Goal: Transaction & Acquisition: Purchase product/service

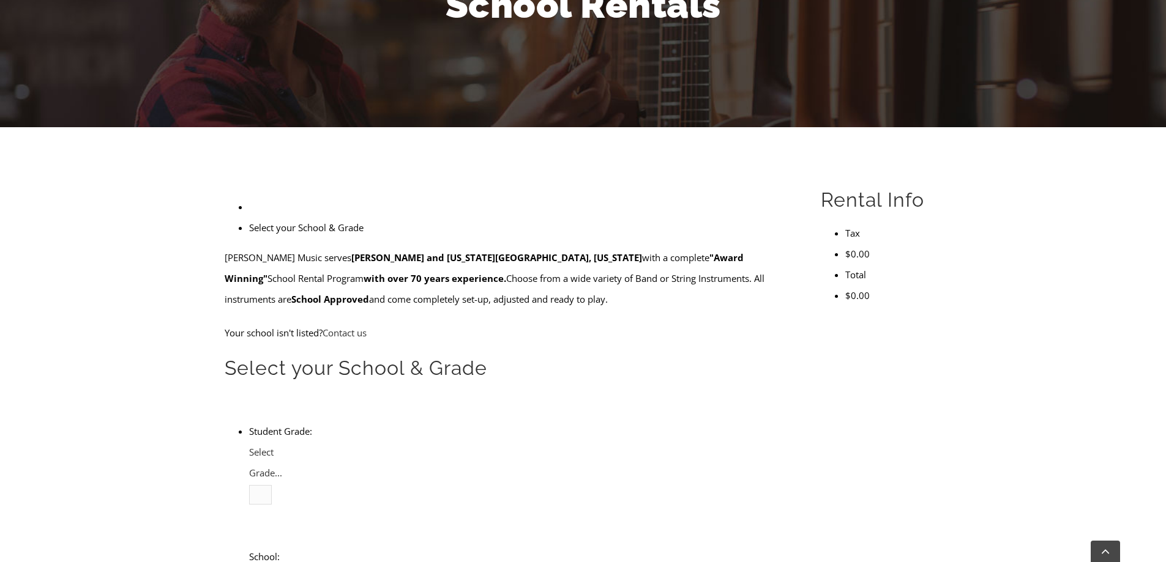
scroll to position [184, 0]
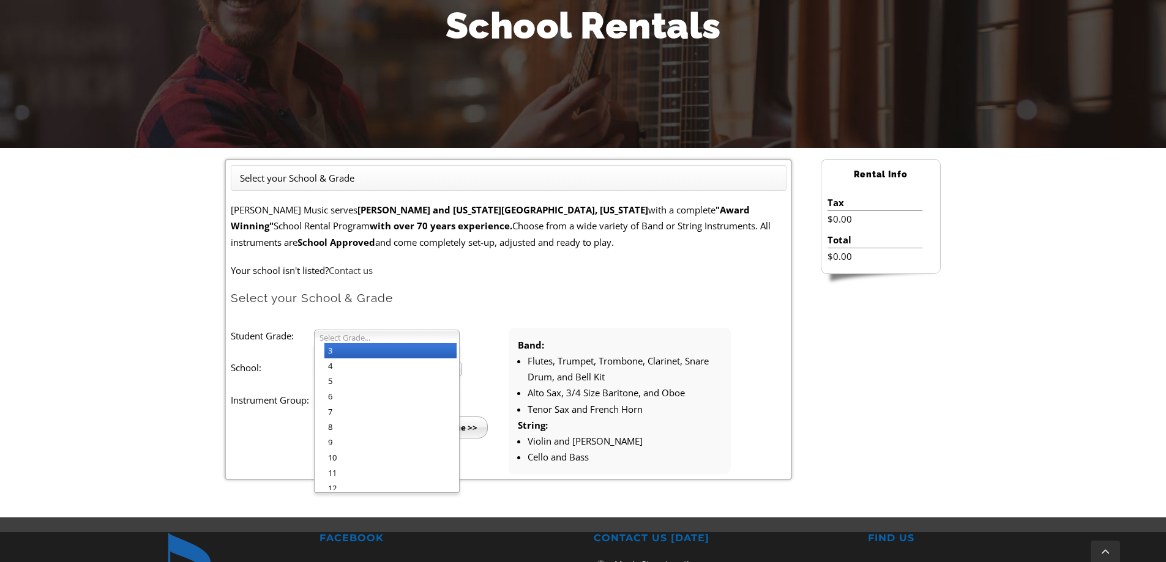
click at [348, 335] on span "Select Grade..." at bounding box center [381, 338] width 124 height 15
click at [347, 345] on li "3" at bounding box center [390, 350] width 132 height 15
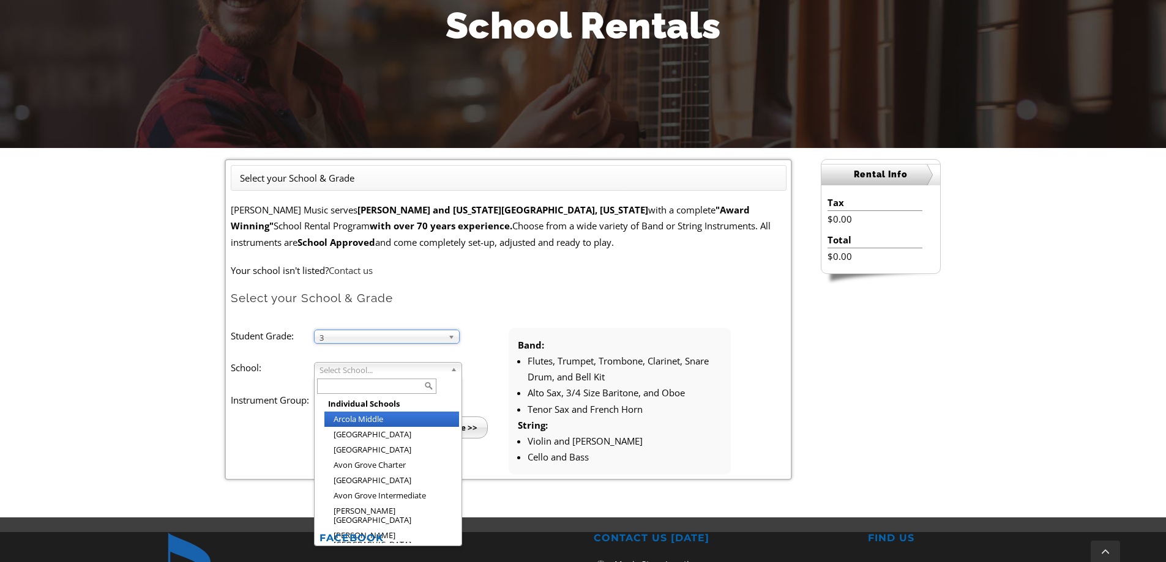
click at [356, 369] on span "Select School..." at bounding box center [382, 370] width 126 height 15
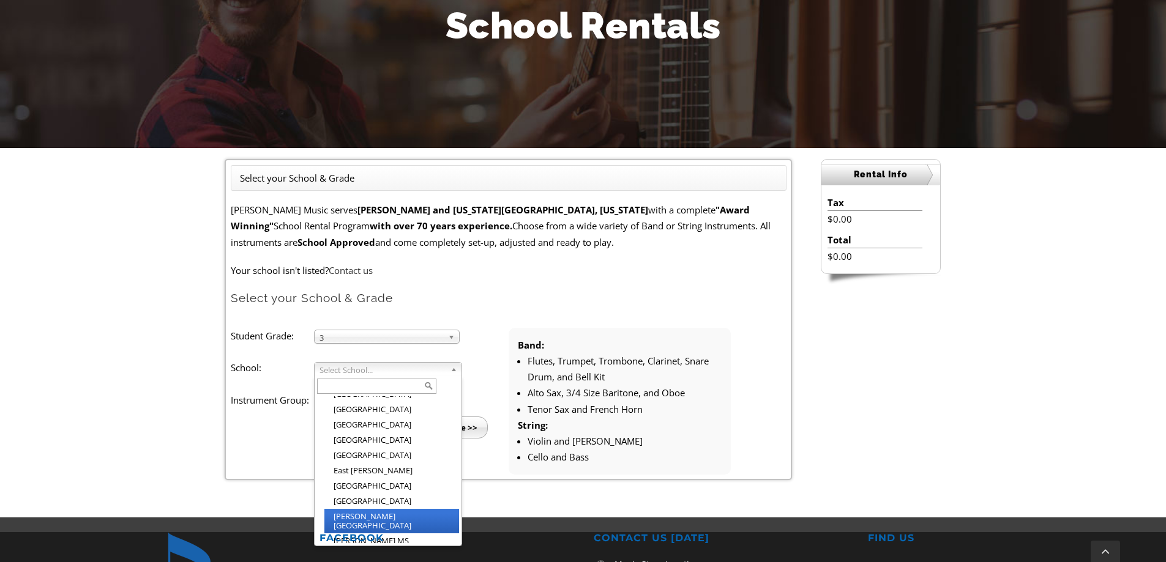
click at [378, 509] on li "[PERSON_NAME][GEOGRAPHIC_DATA]" at bounding box center [391, 521] width 135 height 24
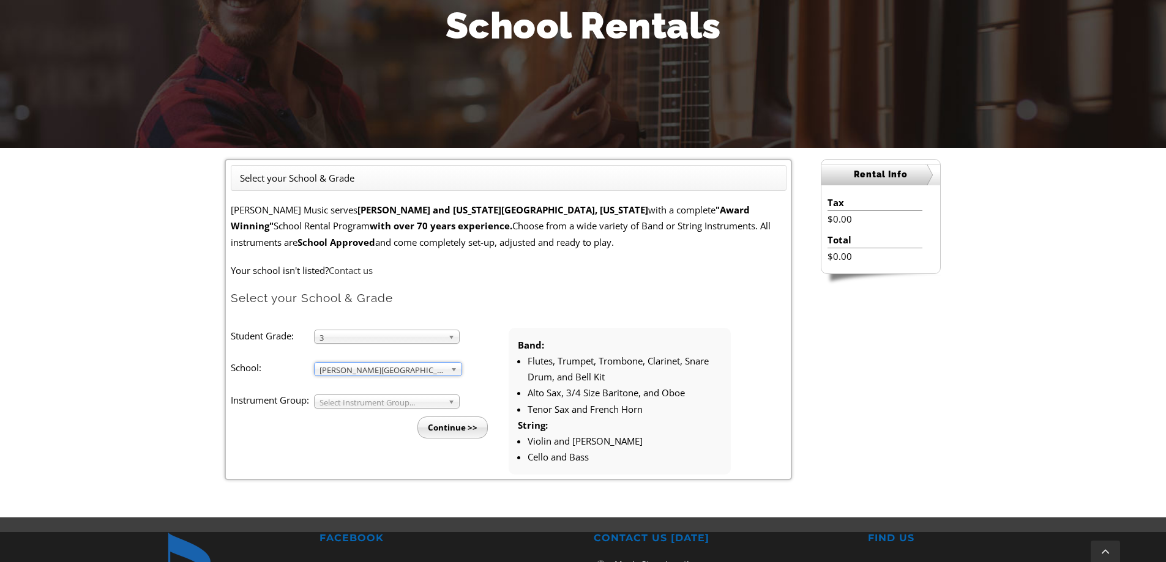
click at [352, 407] on span "Select Instrument Group..." at bounding box center [381, 402] width 124 height 15
click at [352, 427] on li "Strings" at bounding box center [390, 431] width 132 height 15
click at [429, 427] on input "Continue >>" at bounding box center [452, 428] width 70 height 22
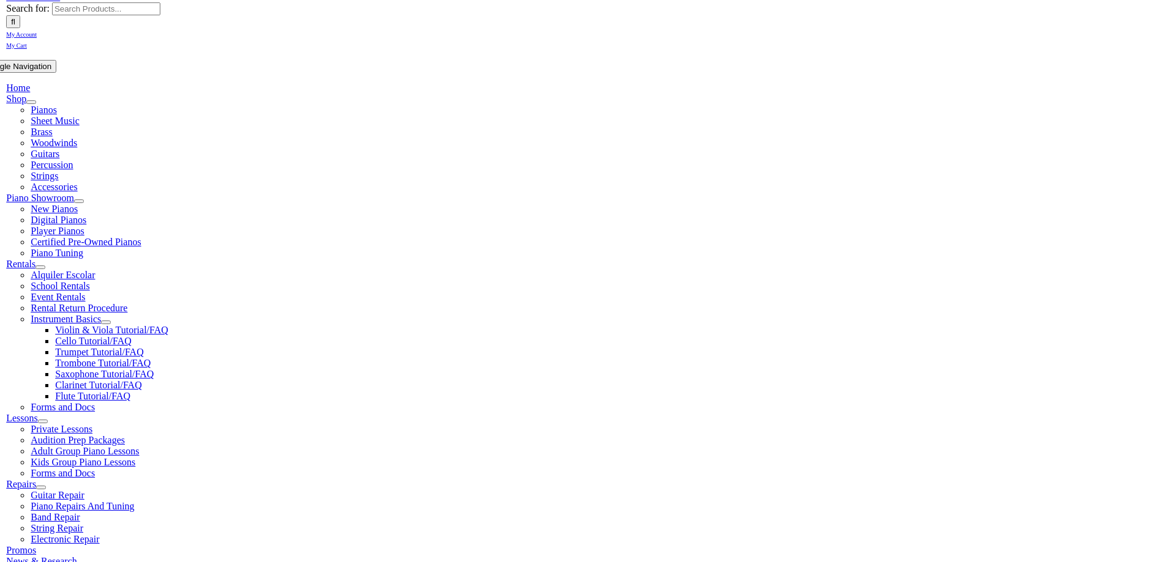
scroll to position [184, 0]
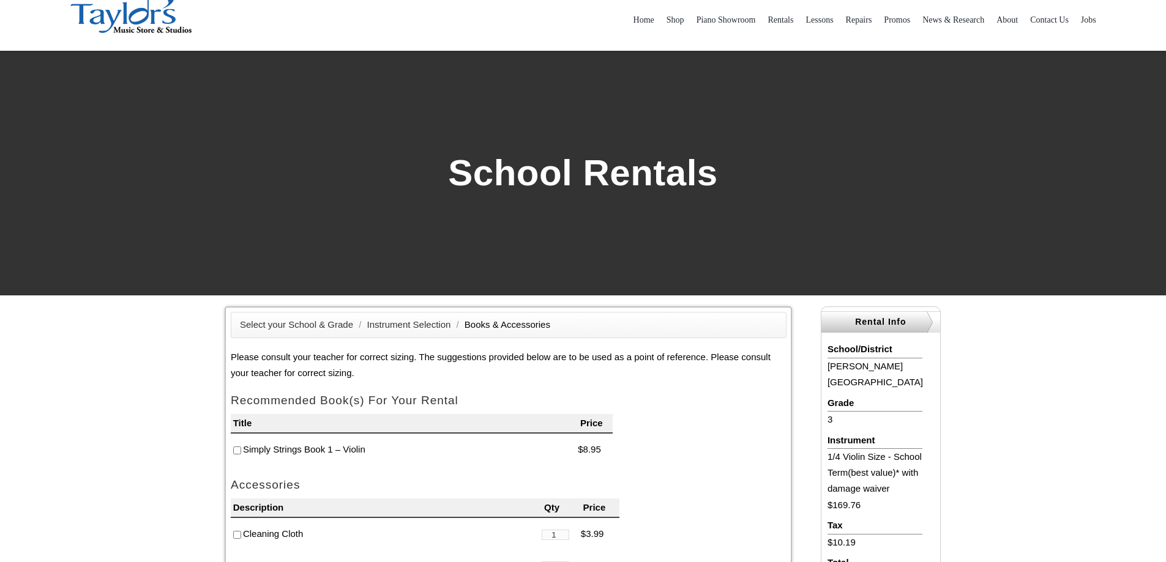
scroll to position [184, 0]
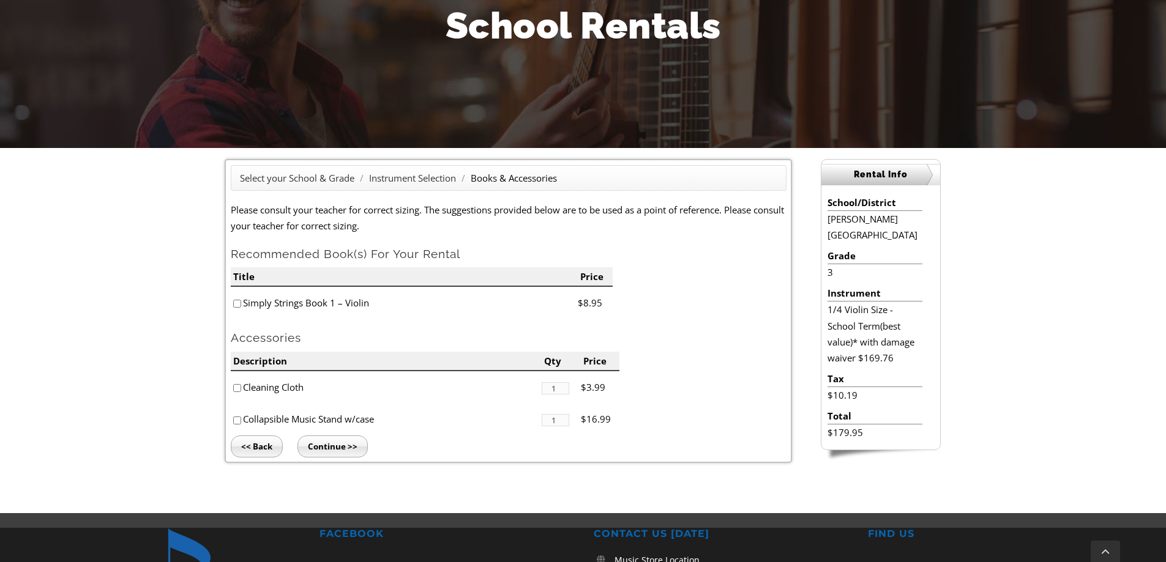
click at [239, 305] on input"] "checkbox" at bounding box center [237, 304] width 8 height 8
checkbox input"] "true"
click at [236, 386] on input"] "checkbox" at bounding box center [237, 388] width 8 height 8
checkbox input"] "true"
click at [239, 418] on input"] "checkbox" at bounding box center [237, 421] width 8 height 8
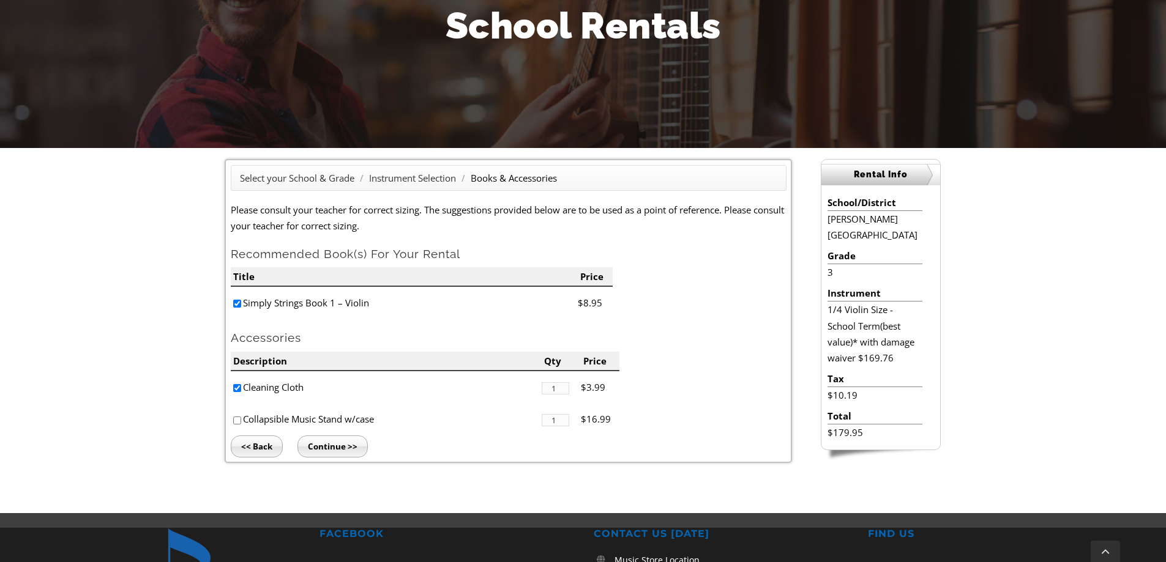
checkbox input"] "true"
click at [344, 444] on input "Continue >>" at bounding box center [332, 447] width 70 height 22
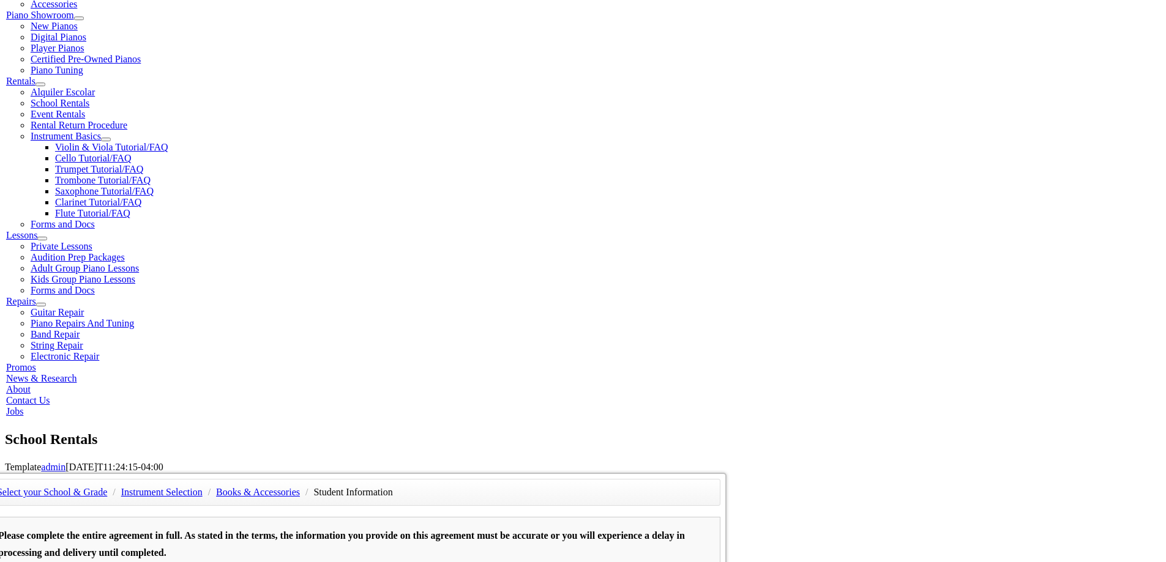
type input "1"
